Goal: Task Accomplishment & Management: Complete application form

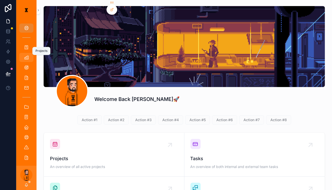
click at [24, 55] on icon "scrollable content" at bounding box center [26, 57] width 5 height 5
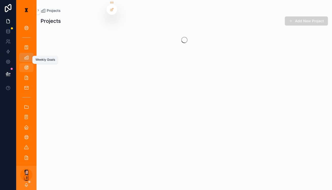
click at [24, 65] on icon "scrollable content" at bounding box center [26, 67] width 5 height 5
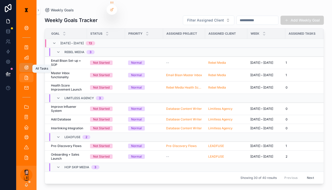
click at [23, 74] on div "All Tasks" at bounding box center [26, 78] width 8 height 8
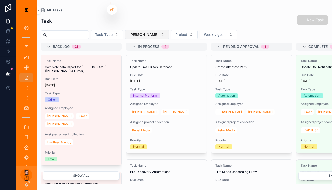
click at [138, 32] on button "[PERSON_NAME]" at bounding box center [147, 35] width 44 height 10
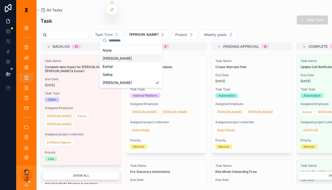
click at [123, 58] on div "[PERSON_NAME]" at bounding box center [131, 58] width 61 height 8
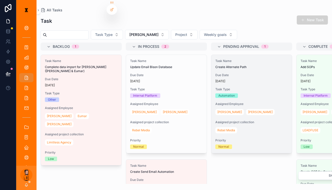
click at [215, 61] on div "Task Name Create Alternate Path Due Date [DATE] Task Type Automation Assigned E…" at bounding box center [251, 104] width 81 height 98
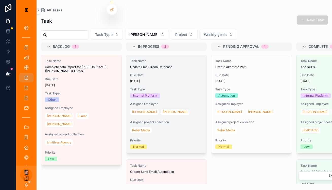
click at [150, 74] on div "Task Name Update Email Bison Database Due Date [DATE] Task Type Internal Platfo…" at bounding box center [166, 104] width 81 height 98
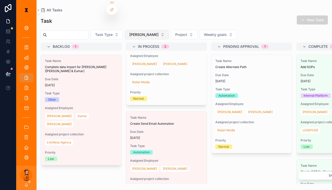
click at [136, 32] on button "[PERSON_NAME]" at bounding box center [147, 35] width 44 height 10
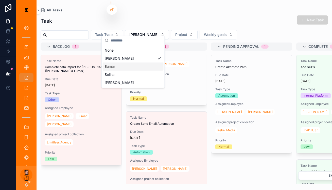
drag, startPoint x: 123, startPoint y: 57, endPoint x: 120, endPoint y: 63, distance: 7.0
click at [120, 63] on div "None [PERSON_NAME] [PERSON_NAME]" at bounding box center [133, 66] width 61 height 41
click at [120, 63] on div "Eumar" at bounding box center [133, 67] width 61 height 8
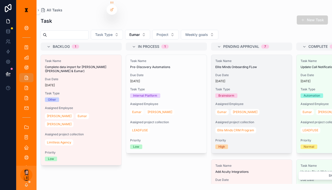
click at [230, 76] on div "Task Name Elite Minds Onboarding FLow Due Date [DATE] Task Type Brainstorm Assi…" at bounding box center [251, 104] width 81 height 98
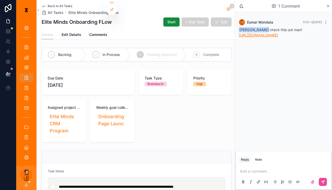
click at [278, 34] on link "[URL][DOMAIN_NAME]" at bounding box center [258, 35] width 39 height 4
click at [259, 174] on div "Add a comment..." at bounding box center [283, 176] width 89 height 21
click at [262, 172] on div "Add a comment..." at bounding box center [283, 176] width 89 height 21
click at [262, 169] on p "scrollable content" at bounding box center [284, 171] width 89 height 5
click at [322, 180] on icon "scrollable content" at bounding box center [323, 182] width 4 height 4
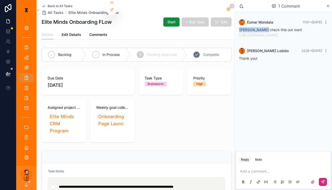
click at [217, 48] on div "4 Complete" at bounding box center [209, 54] width 44 height 13
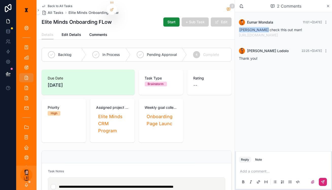
click at [49, 4] on span "Back to All Tasks" at bounding box center [60, 6] width 25 height 4
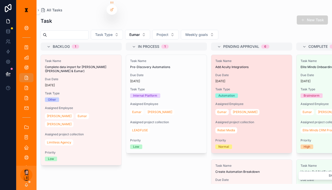
click at [216, 87] on span "Task Type" at bounding box center [251, 89] width 72 height 4
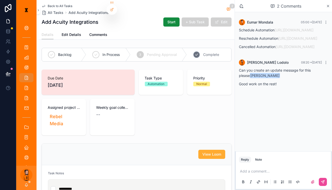
click at [223, 51] on div "4 Complete" at bounding box center [209, 54] width 44 height 13
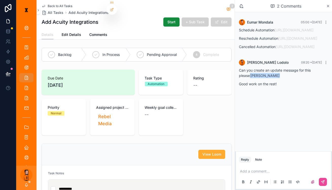
click at [57, 5] on span "Back to All Tasks" at bounding box center [60, 6] width 25 height 4
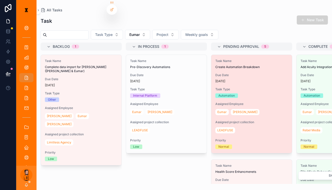
click at [236, 102] on div "Assigned Employee [PERSON_NAME]" at bounding box center [251, 109] width 72 height 14
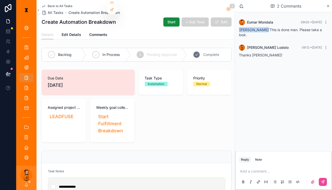
click at [208, 52] on div "4 Complete" at bounding box center [209, 54] width 44 height 13
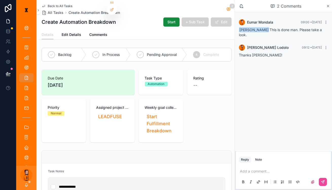
click at [50, 4] on span "Back to All Tasks" at bounding box center [60, 6] width 25 height 4
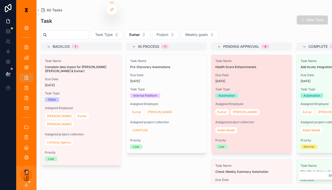
click at [226, 79] on div "[DATE]" at bounding box center [251, 81] width 72 height 4
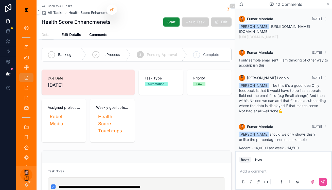
scroll to position [338, 0]
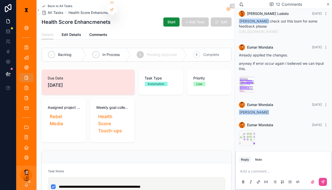
click at [55, 5] on span "Back to All Tasks" at bounding box center [60, 6] width 25 height 4
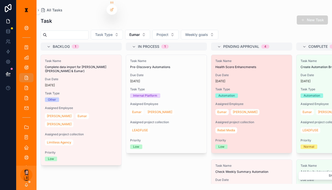
click at [215, 65] on span "Health Score Enhancmenets" at bounding box center [251, 67] width 72 height 4
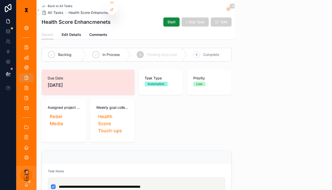
scroll to position [338, 0]
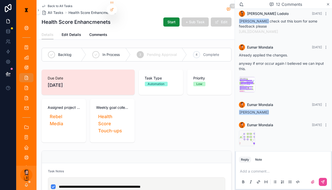
click at [42, 5] on icon "scrollable content" at bounding box center [44, 6] width 4 height 4
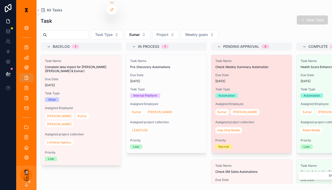
click at [223, 87] on span "Task Type" at bounding box center [251, 89] width 72 height 4
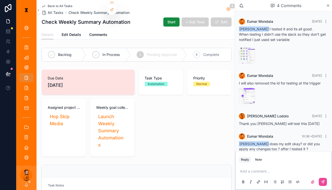
click at [60, 5] on span "Back to All Tasks" at bounding box center [60, 6] width 25 height 4
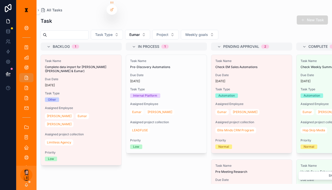
click at [315, 18] on button "New Task" at bounding box center [312, 19] width 31 height 9
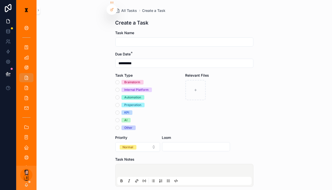
click at [221, 41] on div "scrollable content" at bounding box center [184, 42] width 138 height 9
click at [216, 39] on input "scrollable content" at bounding box center [184, 42] width 137 height 7
type input "**********"
click at [136, 95] on div "Automation" at bounding box center [132, 97] width 17 height 5
click at [119, 96] on button "Automation" at bounding box center [117, 98] width 4 height 4
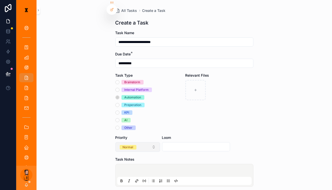
click at [148, 142] on button "Normal" at bounding box center [137, 147] width 45 height 10
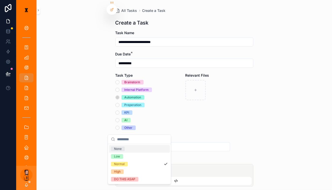
click at [158, 135] on div "Priority" at bounding box center [137, 137] width 45 height 5
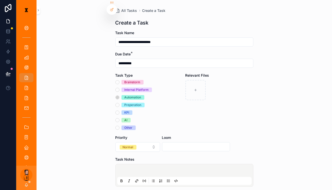
click at [149, 169] on p "scrollable content" at bounding box center [185, 171] width 134 height 5
click at [170, 179] on icon "scrollable content" at bounding box center [168, 181] width 4 height 4
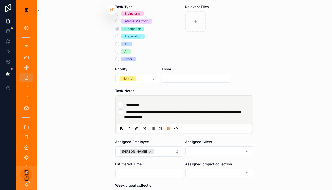
scroll to position [70, 0]
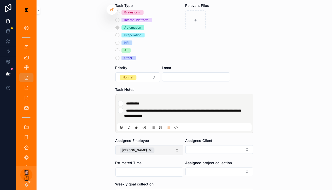
click at [154, 145] on button "[PERSON_NAME]" at bounding box center [149, 150] width 68 height 10
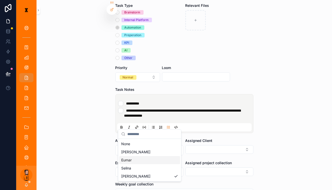
click at [140, 158] on div "Eumar" at bounding box center [149, 160] width 61 height 8
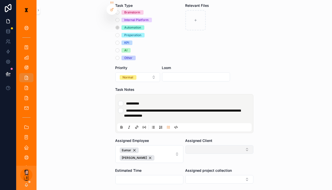
click at [204, 145] on button "Select Button" at bounding box center [219, 149] width 68 height 9
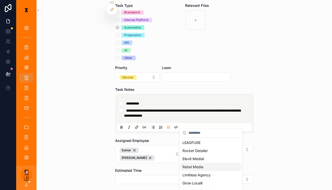
click at [192, 165] on span "Rebel Media" at bounding box center [192, 167] width 21 height 5
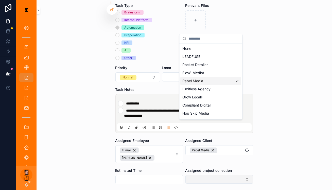
click at [223, 144] on div "**********" at bounding box center [174, 95] width 316 height 190
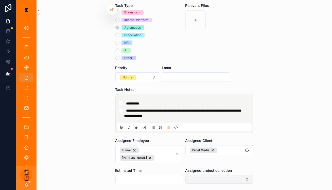
click at [218, 175] on button "Select Button" at bounding box center [219, 179] width 68 height 9
click at [206, 175] on button "Select Button" at bounding box center [219, 179] width 68 height 9
click at [207, 175] on button "Select Button" at bounding box center [219, 179] width 68 height 9
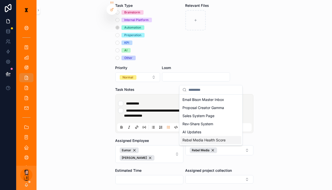
click at [200, 137] on div "Email Bison Master Inbox Proposal Creator Gamma Sales System Page Rev-Share Sys…" at bounding box center [210, 120] width 63 height 51
click at [200, 138] on span "Rebel Media Health Score" at bounding box center [203, 140] width 43 height 5
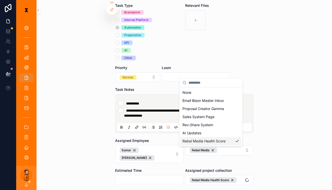
click at [172, 151] on form "**********" at bounding box center [184, 108] width 138 height 296
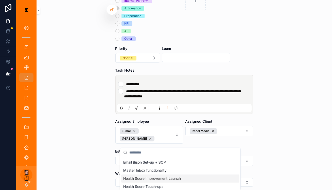
click at [160, 176] on span "Health Score Improvement Launch" at bounding box center [152, 178] width 58 height 5
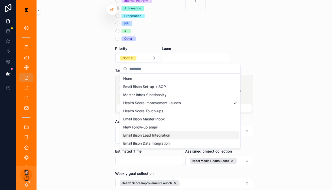
click at [259, 133] on div "**********" at bounding box center [183, 95] width 295 height 190
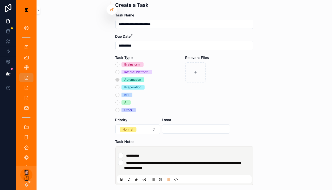
scroll to position [0, 0]
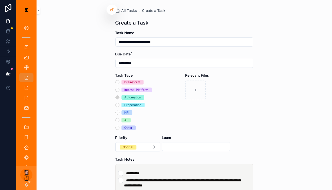
click at [190, 135] on div "Loom" at bounding box center [196, 143] width 68 height 17
click at [186, 143] on input "scrollable content" at bounding box center [195, 146] width 67 height 7
paste input "**********"
type input "**********"
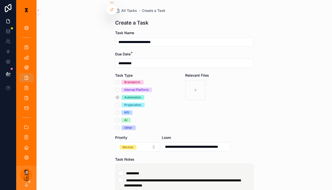
scroll to position [0, 0]
click at [259, 126] on div "**********" at bounding box center [183, 95] width 295 height 190
click at [191, 178] on li "**********" at bounding box center [184, 183] width 132 height 10
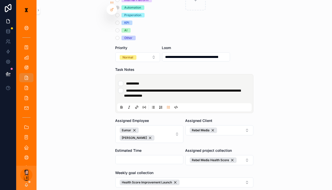
scroll to position [91, 0]
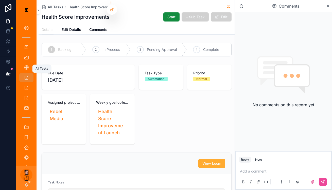
click at [24, 75] on icon "scrollable content" at bounding box center [26, 77] width 5 height 5
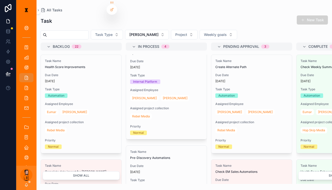
scroll to position [14, 0]
click at [129, 32] on span "[PERSON_NAME]" at bounding box center [143, 34] width 29 height 5
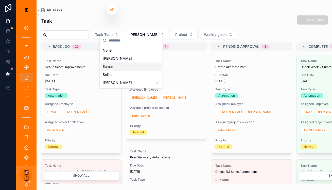
click at [113, 63] on div "Eumar" at bounding box center [131, 67] width 61 height 8
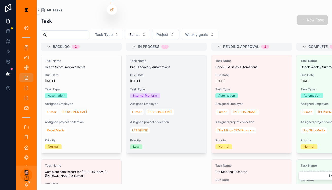
click at [140, 73] on span "Due Date" at bounding box center [166, 75] width 72 height 4
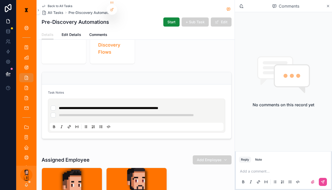
scroll to position [79, 0]
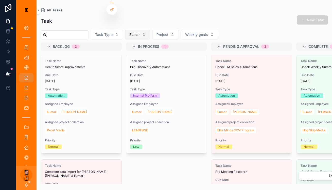
click at [134, 32] on span "Eumar" at bounding box center [134, 34] width 10 height 5
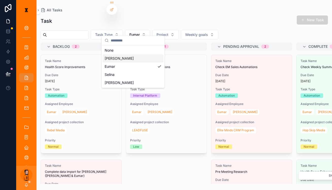
click at [121, 57] on div "[PERSON_NAME]" at bounding box center [133, 58] width 61 height 8
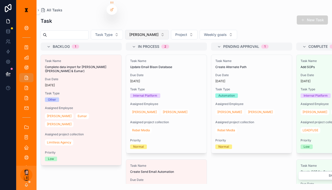
click at [130, 32] on span "[PERSON_NAME]" at bounding box center [143, 34] width 29 height 5
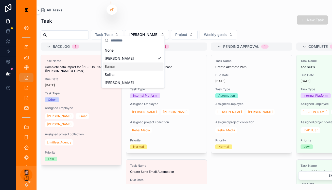
click at [113, 64] on span "Eumar" at bounding box center [110, 66] width 10 height 5
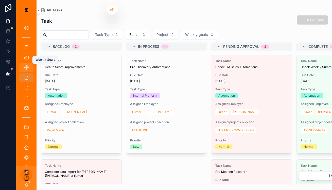
click at [24, 65] on icon "scrollable content" at bounding box center [26, 67] width 5 height 5
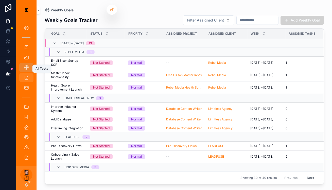
click at [24, 75] on icon "scrollable content" at bounding box center [26, 77] width 5 height 5
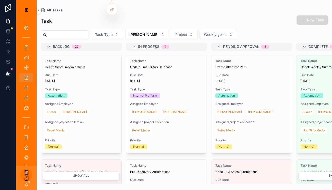
click at [316, 19] on button "New Task" at bounding box center [312, 19] width 31 height 9
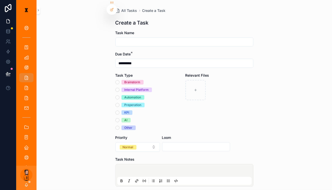
click at [184, 39] on input "scrollable content" at bounding box center [184, 42] width 137 height 7
type input "**********"
click at [124, 95] on div "Automation" at bounding box center [149, 97] width 68 height 5
click at [122, 89] on div "Brainstorm Internal Platform Automation Preperation KPI AI Other" at bounding box center [149, 105] width 68 height 50
click at [119, 96] on button "Automation" at bounding box center [117, 98] width 4 height 4
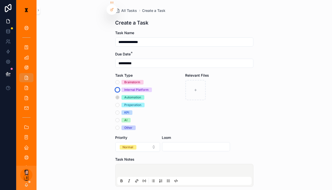
click at [119, 88] on button "Internal Platform" at bounding box center [117, 90] width 4 height 4
click at [125, 95] on div "Automation" at bounding box center [149, 97] width 68 height 5
click at [119, 96] on button "Automation" at bounding box center [117, 98] width 4 height 4
click at [155, 169] on p "scrollable content" at bounding box center [185, 171] width 134 height 5
click at [168, 181] on icon "scrollable content" at bounding box center [167, 181] width 1 height 1
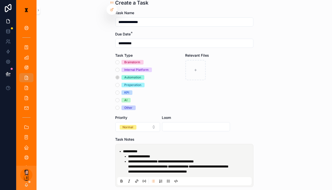
scroll to position [20, 0]
click at [127, 150] on span "**********" at bounding box center [130, 152] width 14 height 4
click at [203, 159] on li "**********" at bounding box center [190, 166] width 124 height 15
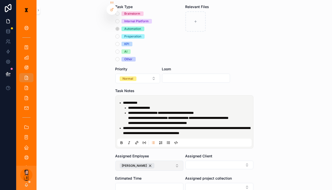
scroll to position [69, 0]
click at [165, 161] on button "[PERSON_NAME]" at bounding box center [149, 166] width 68 height 10
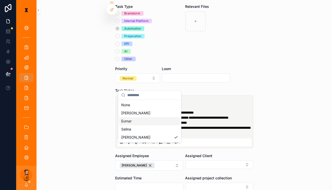
click at [131, 121] on div "Eumar" at bounding box center [149, 121] width 61 height 8
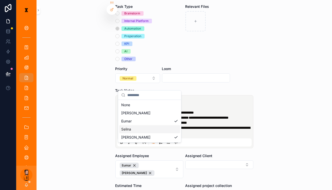
click at [260, 137] on div "**********" at bounding box center [183, 95] width 295 height 190
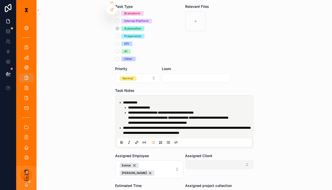
click at [201, 161] on button "Select Button" at bounding box center [219, 165] width 68 height 9
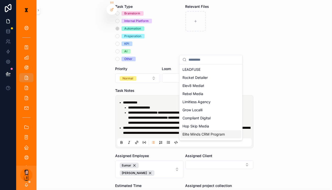
click at [203, 131] on div "Elite Minds CRM Program" at bounding box center [210, 135] width 61 height 8
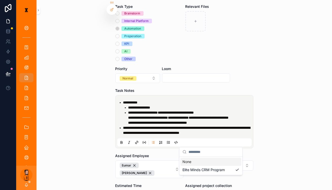
click at [280, 150] on div "**********" at bounding box center [183, 95] width 295 height 190
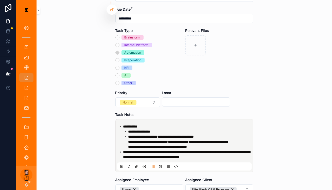
scroll to position [105, 0]
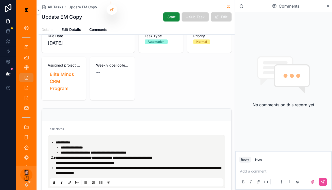
scroll to position [38, 0]
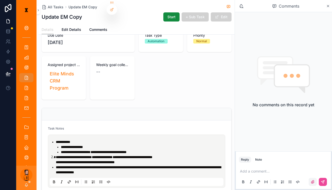
click at [312, 181] on icon "scrollable content" at bounding box center [312, 182] width 4 height 4
click at [0, 0] on input "scrollable content" at bounding box center [0, 0] width 0 height 0
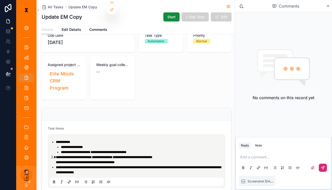
click at [322, 170] on icon "scrollable content" at bounding box center [323, 168] width 4 height 4
click at [106, 166] on span "**********" at bounding box center [138, 170] width 165 height 9
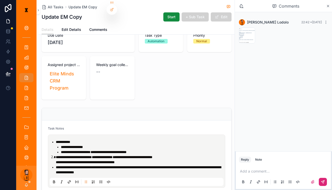
click at [103, 165] on li "**********" at bounding box center [140, 170] width 169 height 10
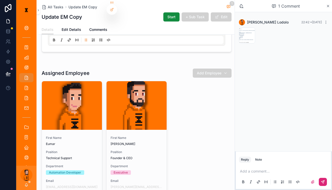
scroll to position [0, 0]
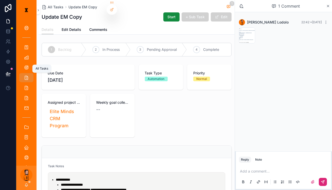
click at [24, 75] on icon "scrollable content" at bounding box center [26, 77] width 5 height 5
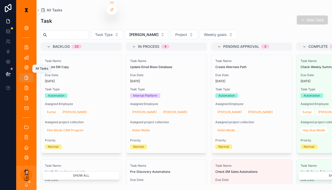
click at [24, 75] on icon "scrollable content" at bounding box center [26, 77] width 5 height 5
click at [132, 31] on button "[PERSON_NAME]" at bounding box center [147, 35] width 44 height 10
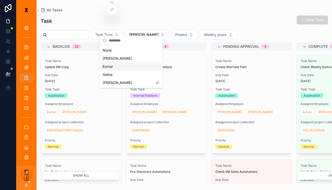
click at [112, 64] on div "Eumar" at bounding box center [131, 67] width 61 height 8
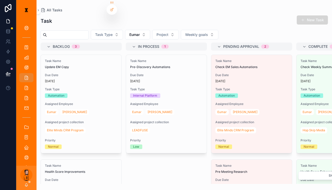
click at [309, 18] on button "New Task" at bounding box center [312, 19] width 31 height 9
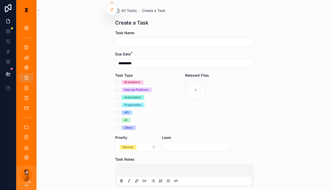
click at [184, 39] on input "scrollable content" at bounding box center [184, 42] width 137 height 7
type input "**********"
click at [145, 169] on p "scrollable content" at bounding box center [185, 171] width 134 height 5
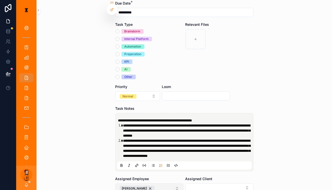
scroll to position [51, 0]
click at [153, 184] on button "[PERSON_NAME]" at bounding box center [149, 189] width 68 height 10
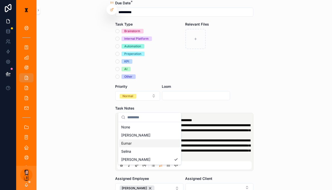
click at [135, 141] on div "Eumar" at bounding box center [149, 144] width 61 height 8
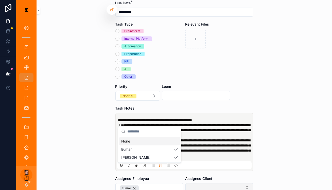
click at [190, 184] on button "Select Button" at bounding box center [219, 188] width 68 height 9
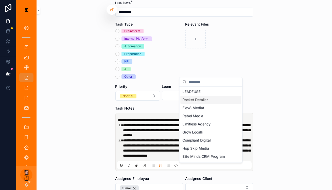
click at [196, 98] on span "Rocket Detailer" at bounding box center [194, 100] width 25 height 5
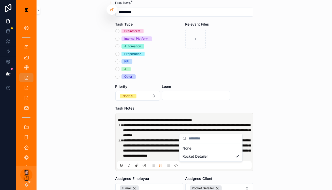
click at [315, 154] on div "**********" at bounding box center [183, 95] width 295 height 190
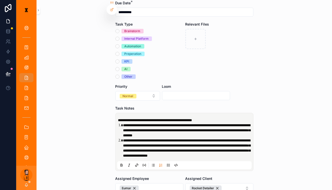
scroll to position [110, 0]
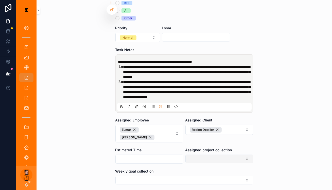
click at [199, 155] on button "Select Button" at bounding box center [219, 159] width 68 height 9
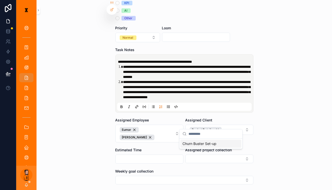
click at [184, 151] on form "**********" at bounding box center [184, 78] width 138 height 314
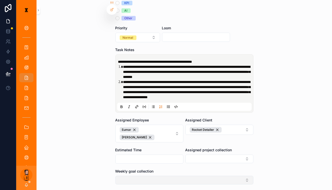
click at [165, 176] on button "Select Button" at bounding box center [184, 180] width 138 height 9
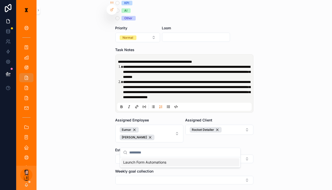
click at [101, 155] on div "**********" at bounding box center [183, 95] width 295 height 190
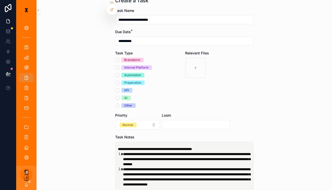
scroll to position [22, 0]
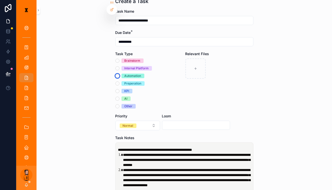
click at [119, 74] on button "Automation" at bounding box center [117, 76] width 4 height 4
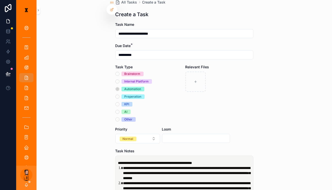
click at [131, 79] on div "Internal Platform" at bounding box center [136, 81] width 24 height 5
click at [119, 80] on button "Internal Platform" at bounding box center [117, 82] width 4 height 4
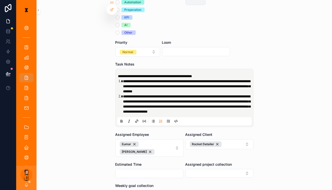
scroll to position [110, 0]
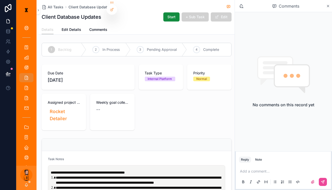
click at [268, 170] on p "scrollable content" at bounding box center [284, 171] width 89 height 5
click at [314, 181] on icon "scrollable content" at bounding box center [312, 182] width 3 height 3
click at [0, 0] on input "scrollable content" at bounding box center [0, 0] width 0 height 0
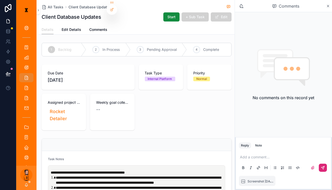
click at [326, 168] on button "scrollable content" at bounding box center [323, 168] width 8 height 8
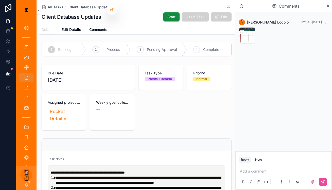
click at [162, 186] on span "**********" at bounding box center [138, 193] width 165 height 14
click at [165, 175] on li "**********" at bounding box center [140, 180] width 169 height 10
click at [166, 157] on div "Task Notes" at bounding box center [136, 160] width 177 height 6
